Goal: Navigation & Orientation: Find specific page/section

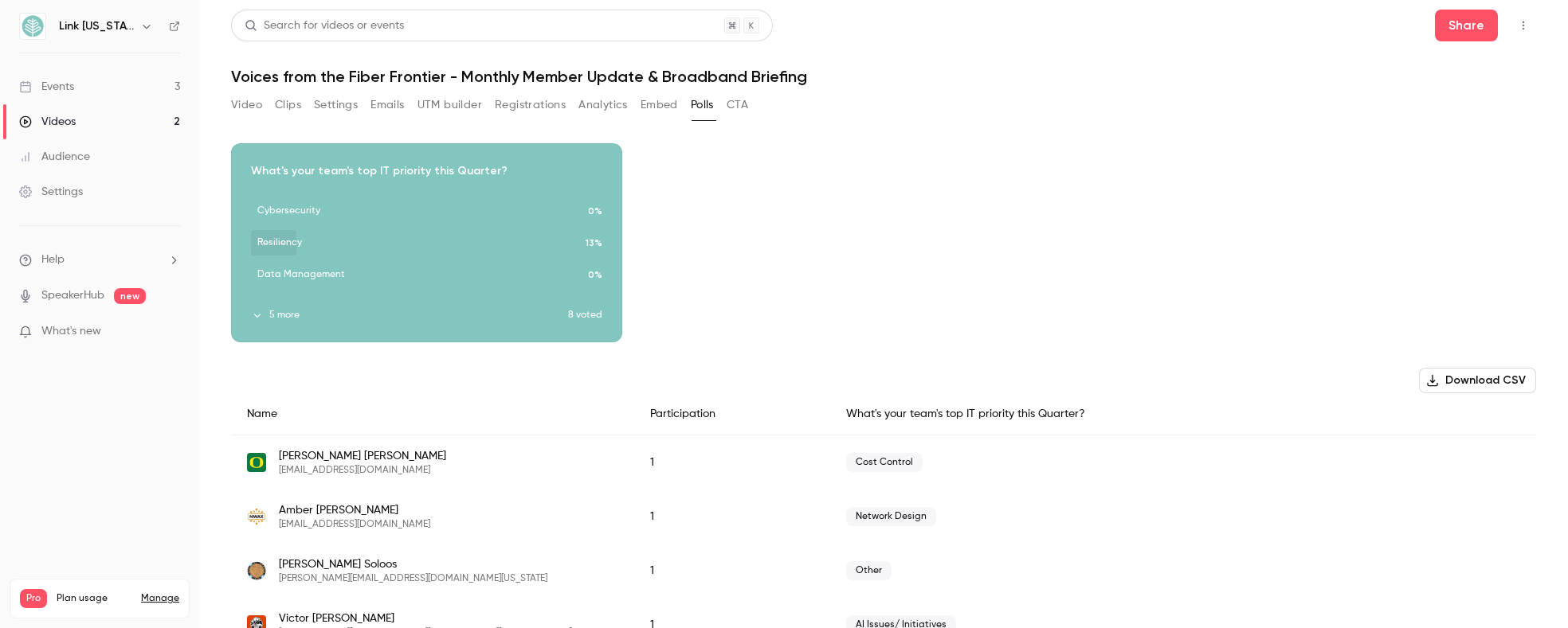
click at [133, 85] on link "Events 3" at bounding box center [99, 87] width 199 height 35
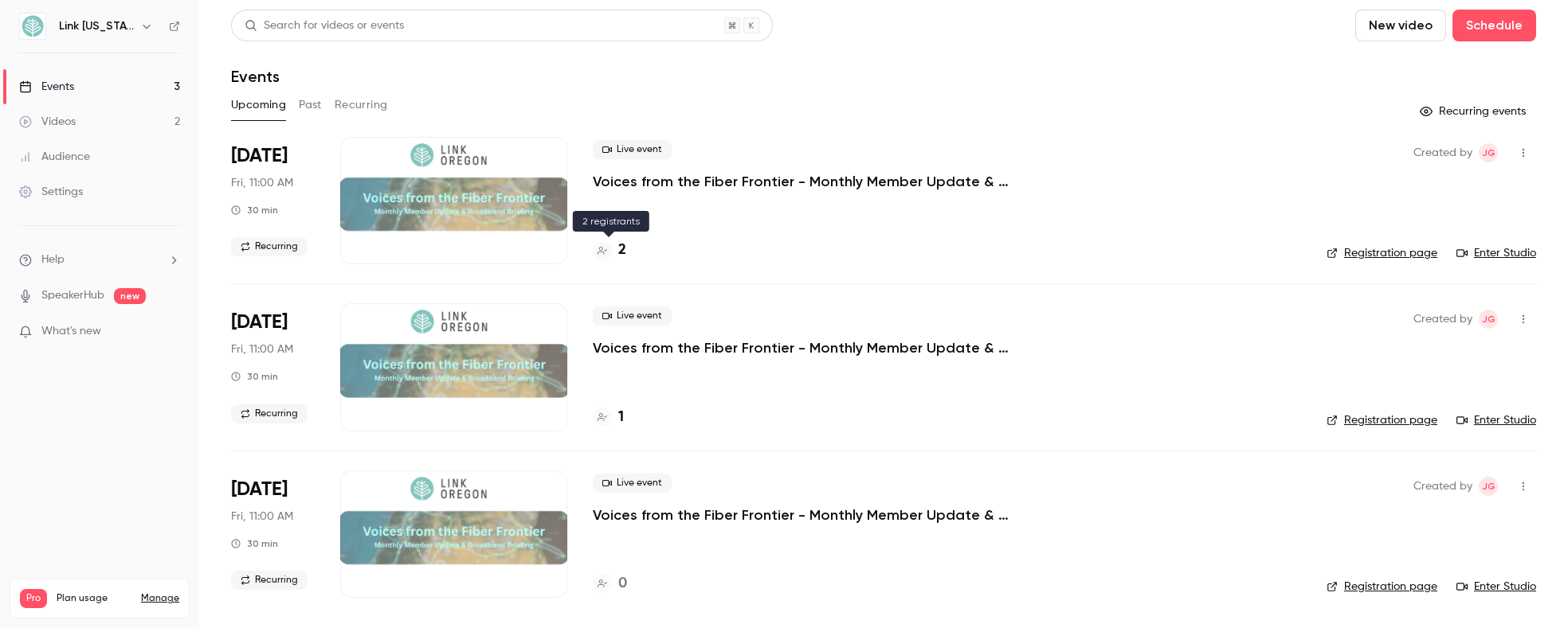
click at [622, 249] on h4 "2" at bounding box center [622, 251] width 8 height 21
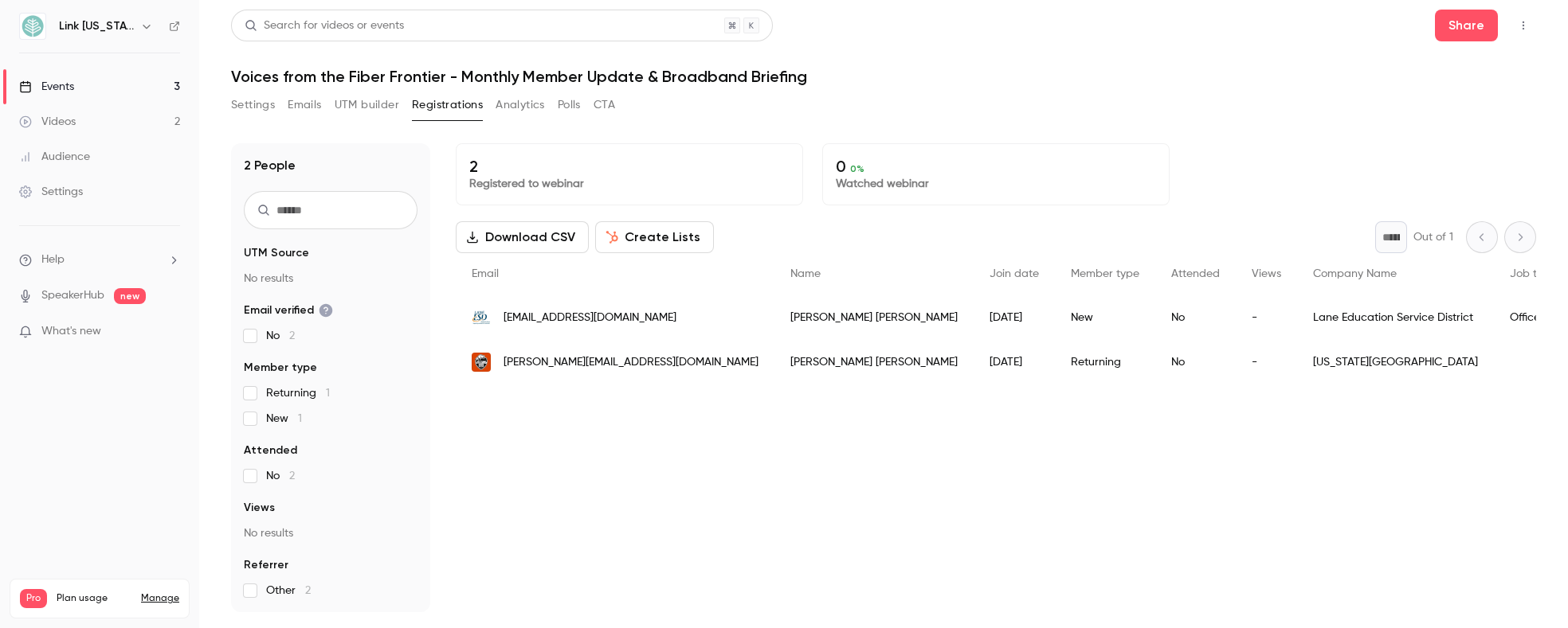
click at [79, 73] on link "Events 3" at bounding box center [99, 87] width 199 height 35
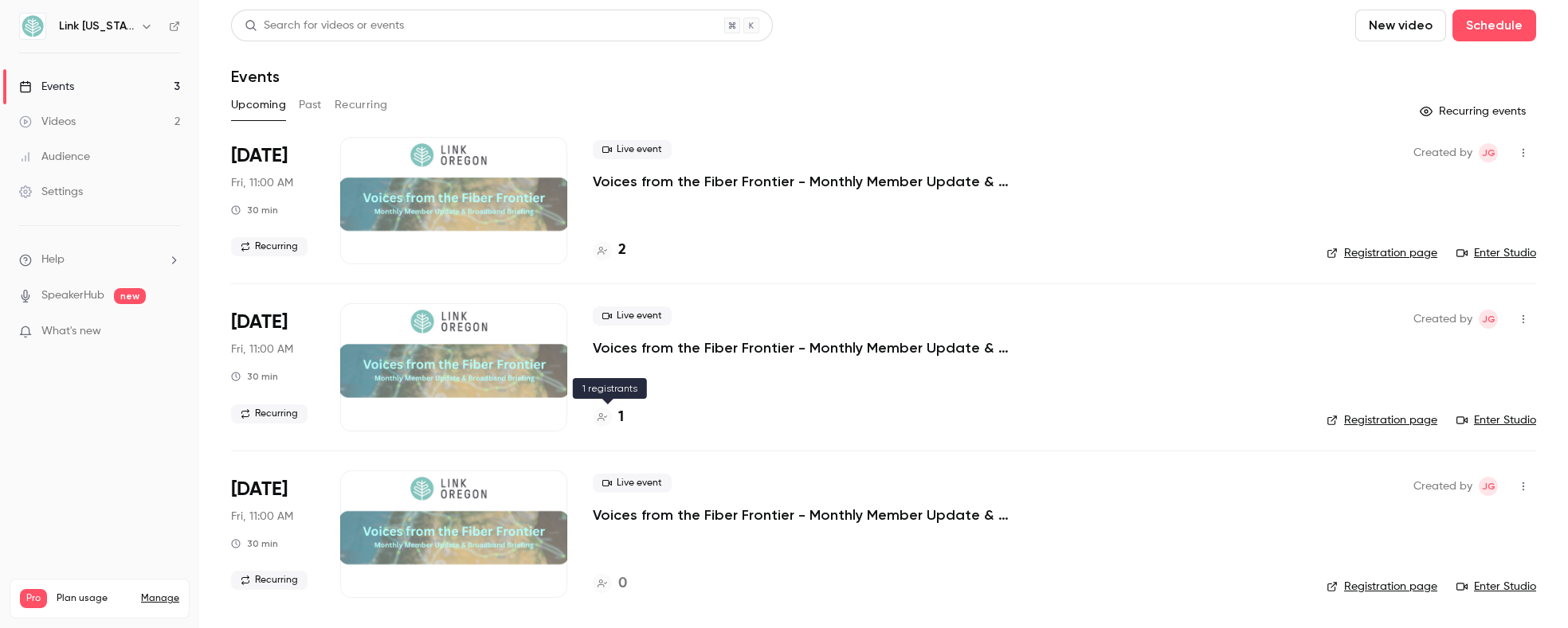
click at [619, 418] on h4 "1" at bounding box center [621, 418] width 6 height 21
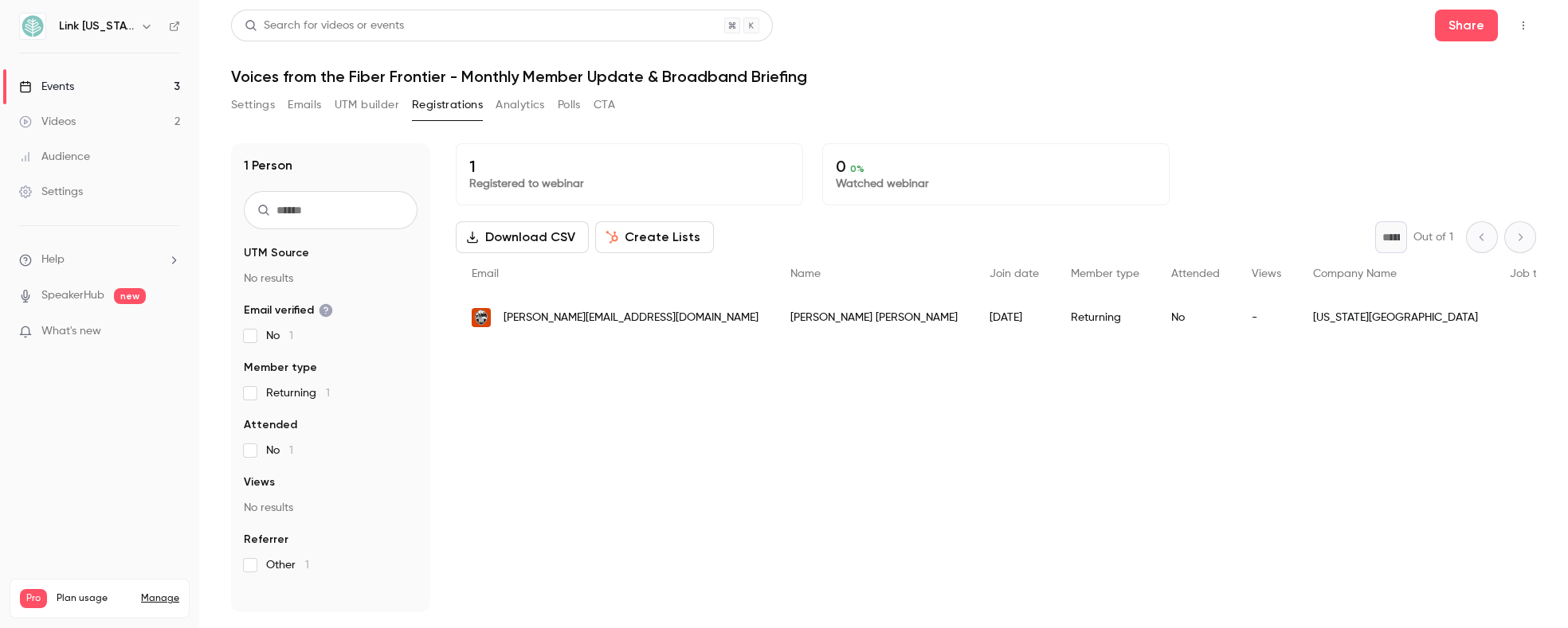
click at [125, 117] on link "Videos 2" at bounding box center [99, 122] width 199 height 35
